Goal: Complete application form: Complete application form

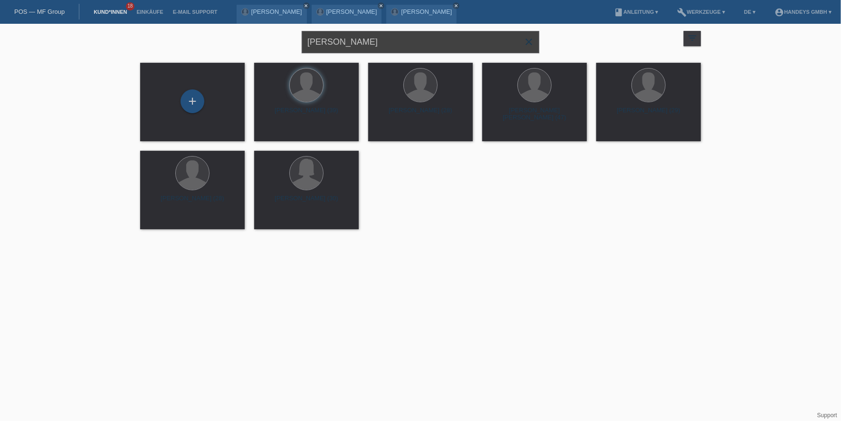
drag, startPoint x: 357, startPoint y: 43, endPoint x: 169, endPoint y: 42, distance: 187.3
click at [169, 42] on div "Hatus Davi close filter_list view_module Alle Kund*innen anzeigen star Markiert…" at bounding box center [420, 41] width 570 height 34
paste input "[PERSON_NAME] [PERSON_NAME]"
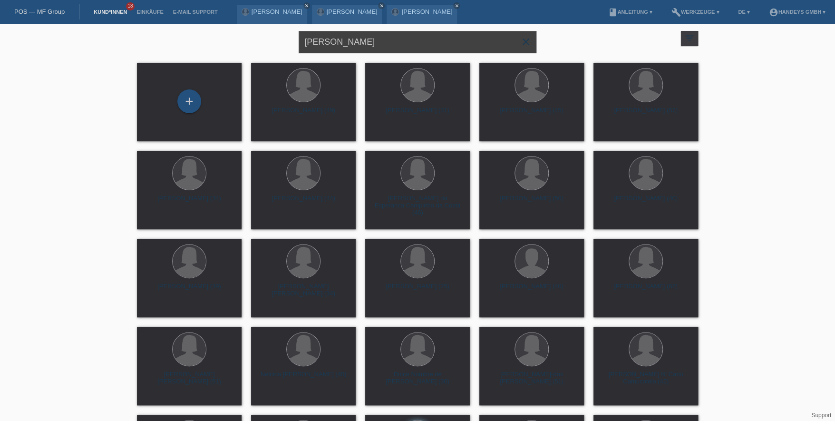
click at [366, 47] on input "[PERSON_NAME] [PERSON_NAME]" at bounding box center [418, 42] width 238 height 22
click at [378, 41] on input "Christa Maria peters" at bounding box center [418, 42] width 238 height 22
paste input "Oliveira P"
type input "[PERSON_NAME] [PERSON_NAME]"
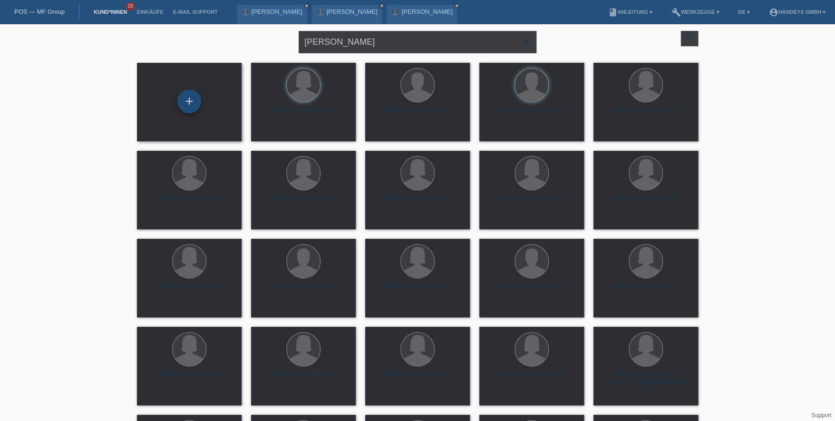
click at [191, 97] on div "+" at bounding box center [189, 101] width 24 height 24
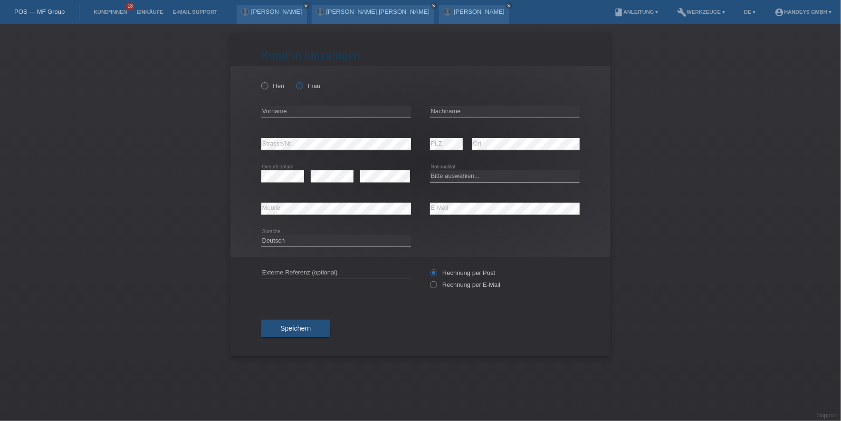
click at [305, 83] on label "Frau" at bounding box center [308, 85] width 24 height 7
click at [302, 83] on input "Frau" at bounding box center [299, 85] width 6 height 6
radio input "true"
click at [307, 112] on input "text" at bounding box center [336, 112] width 150 height 12
click at [541, 112] on input "text" at bounding box center [505, 112] width 150 height 12
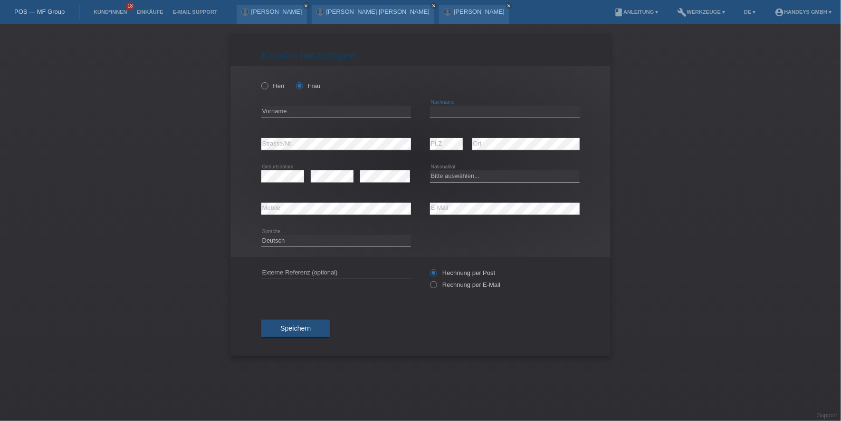
paste input "[PERSON_NAME] [PERSON_NAME]"
type input "[PERSON_NAME] [PERSON_NAME]"
click at [279, 114] on input "text" at bounding box center [336, 112] width 150 height 12
paste input "[PERSON_NAME] [PERSON_NAME]"
type input "[PERSON_NAME] [PERSON_NAME]"
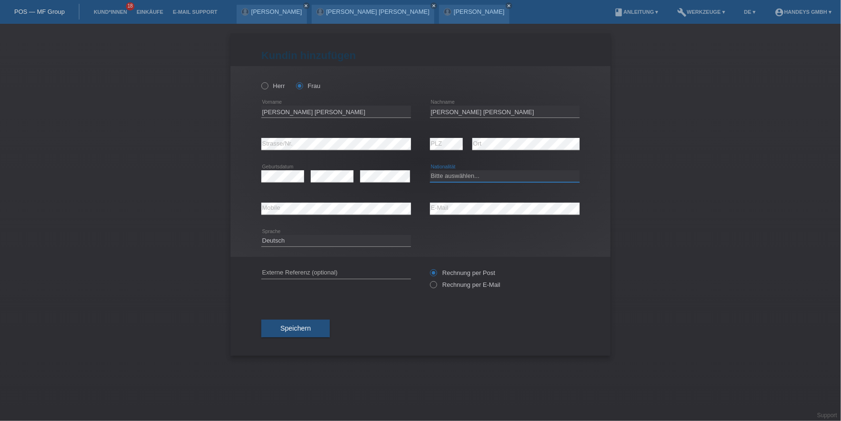
select select "CH"
click at [467, 199] on div "error E-Mail" at bounding box center [505, 209] width 150 height 32
click at [468, 201] on div "error E-Mail" at bounding box center [505, 209] width 150 height 32
click at [344, 269] on input "text" at bounding box center [336, 273] width 150 height 12
type input "DERYA"
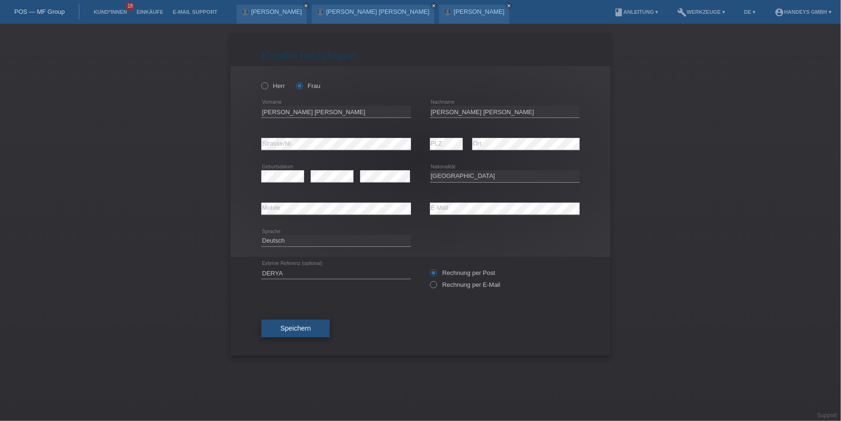
drag, startPoint x: 274, startPoint y: 318, endPoint x: 278, endPoint y: 326, distance: 8.3
click at [274, 318] on div "Speichern" at bounding box center [420, 328] width 319 height 55
click at [281, 328] on span "Speichern" at bounding box center [295, 328] width 30 height 8
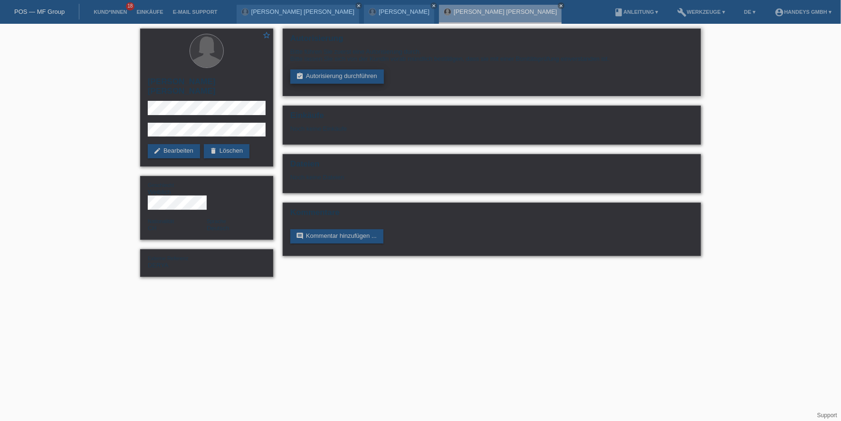
click at [330, 72] on link "assignment_turned_in Autorisierung durchführen" at bounding box center [337, 76] width 94 height 14
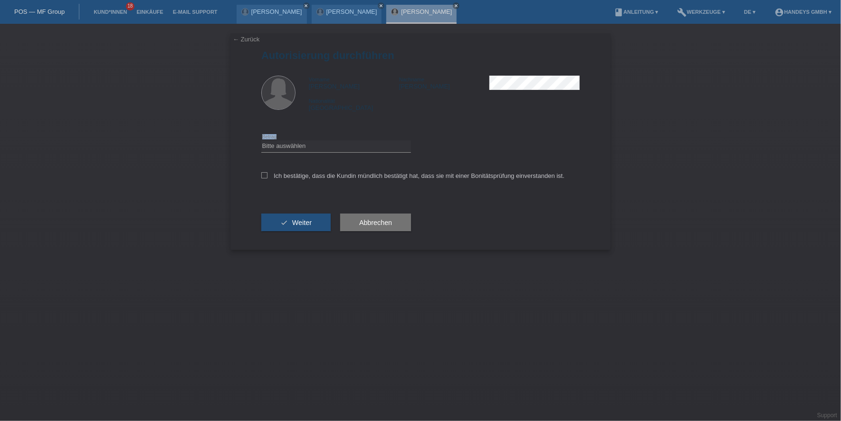
click at [344, 149] on div "Bitte auswählen CHF 1.00 - CHF 499.00 CHF 500.00 - CHF 1'999.00 CHF 2'000.00 - …" at bounding box center [336, 146] width 150 height 12
drag, startPoint x: 344, startPoint y: 149, endPoint x: 352, endPoint y: 147, distance: 8.0
click at [351, 147] on select "Bitte auswählen CHF 1.00 - CHF 499.00 CHF 500.00 - CHF 1'999.00 CHF 2'000.00 - …" at bounding box center [336, 145] width 150 height 11
select select "3"
click at [261, 140] on select "Bitte auswählen CHF 1.00 - CHF 499.00 CHF 500.00 - CHF 1'999.00 CHF 2'000.00 - …" at bounding box center [336, 145] width 150 height 11
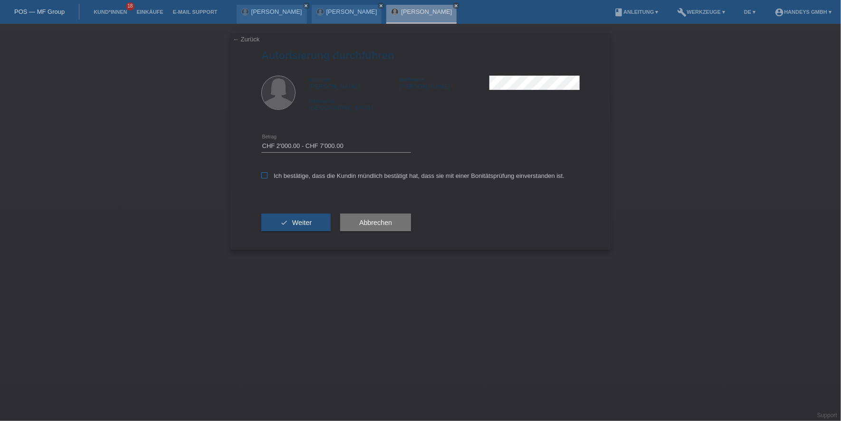
click at [323, 178] on label "Ich bestätige, dass die Kundin mündlich bestätigt hat, dass sie mit einer Bonit…" at bounding box center [412, 175] width 303 height 7
click at [268, 178] on input "Ich bestätige, dass die Kundin mündlich bestätigt hat, dass sie mit einer Bonit…" at bounding box center [264, 175] width 6 height 6
checkbox input "true"
click at [306, 219] on span "Weiter" at bounding box center [301, 223] width 19 height 8
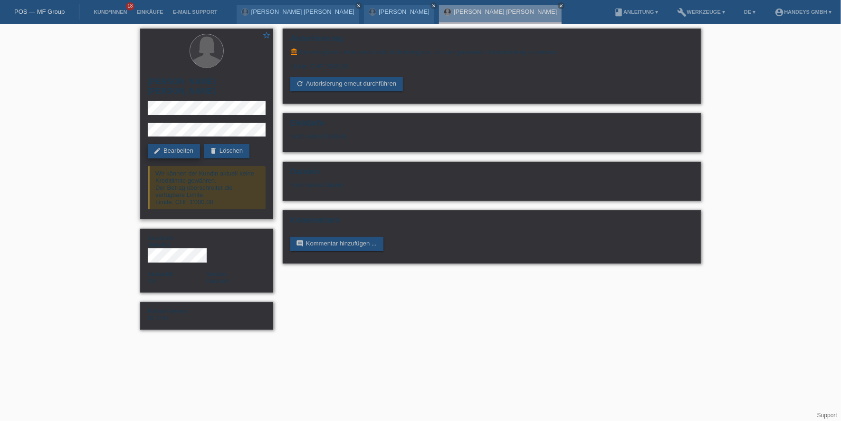
click at [177, 144] on link "edit Bearbeiten" at bounding box center [174, 151] width 52 height 14
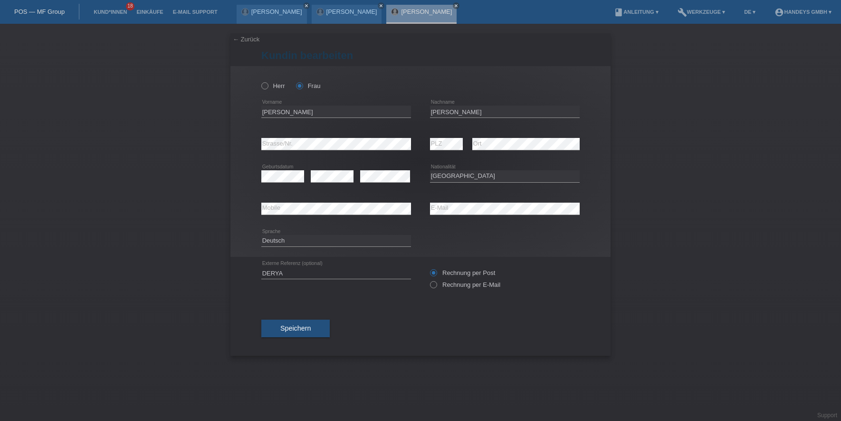
select select "CH"
drag, startPoint x: 308, startPoint y: 111, endPoint x: 230, endPoint y: 111, distance: 78.0
click at [231, 111] on div "[PERSON_NAME] error Vorname" at bounding box center [421, 161] width 380 height 191
drag, startPoint x: 481, startPoint y: 109, endPoint x: 426, endPoint y: 109, distance: 54.7
click at [426, 109] on div "[PERSON_NAME] error Vorname [PERSON_NAME] error Nachname" at bounding box center [420, 112] width 319 height 32
